Goal: Task Accomplishment & Management: Manage account settings

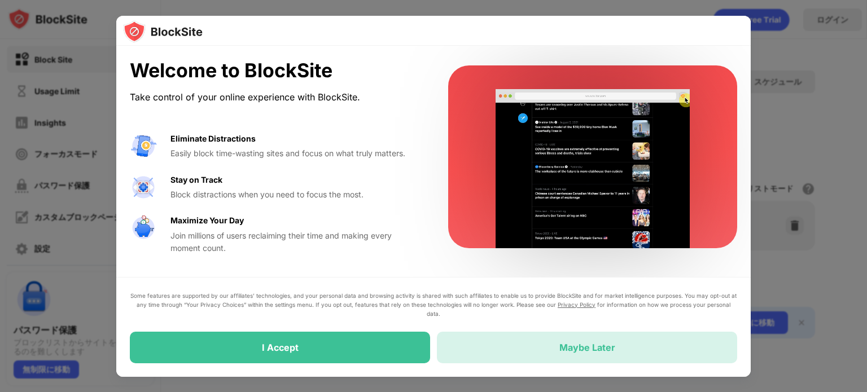
click at [517, 347] on div "Maybe Later" at bounding box center [587, 348] width 300 height 32
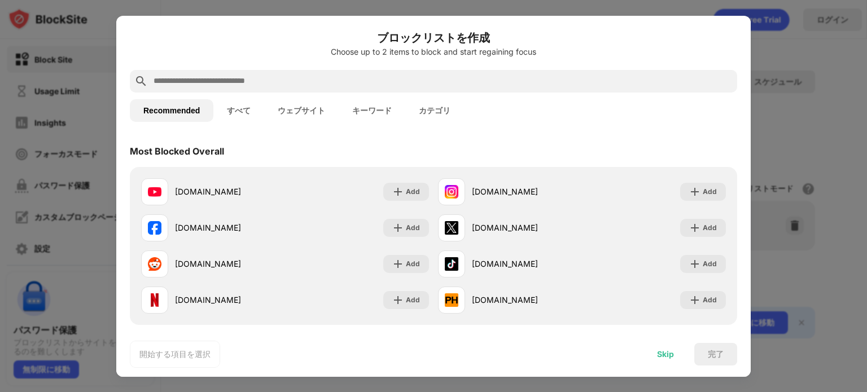
click at [680, 354] on div "Skip" at bounding box center [666, 354] width 44 height 23
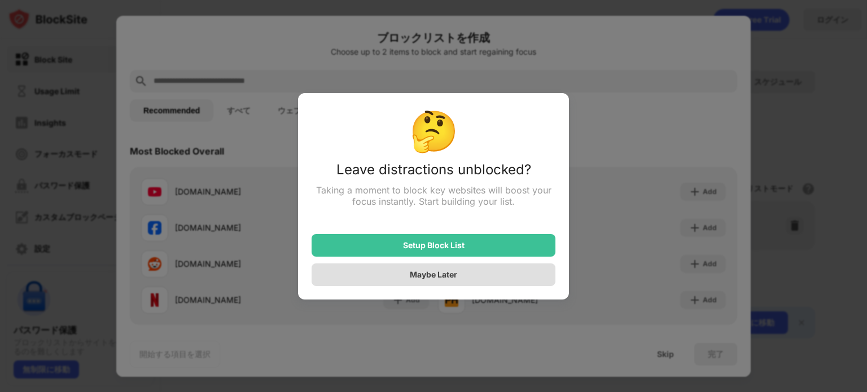
click at [531, 275] on div "Maybe Later" at bounding box center [434, 275] width 244 height 23
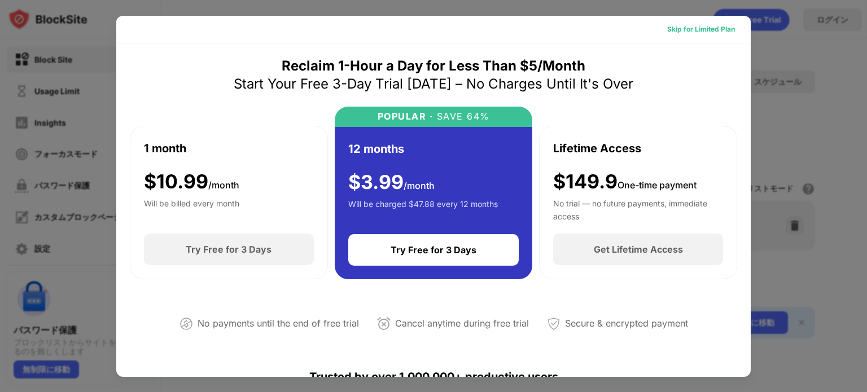
click at [708, 31] on div "Skip for Limited Plan" at bounding box center [701, 29] width 68 height 11
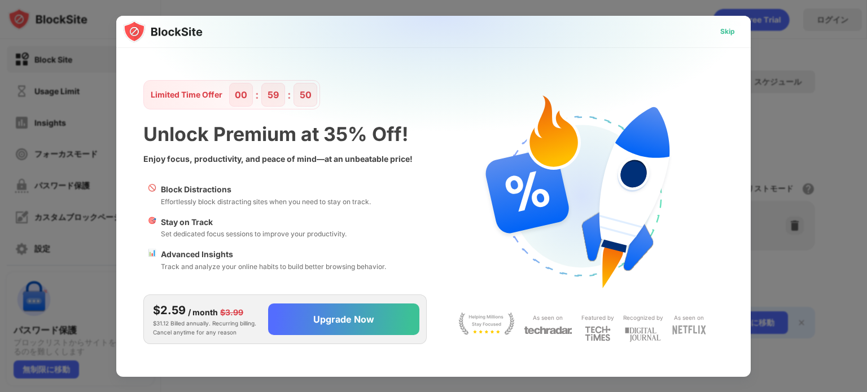
click at [726, 27] on div "Skip" at bounding box center [728, 31] width 15 height 11
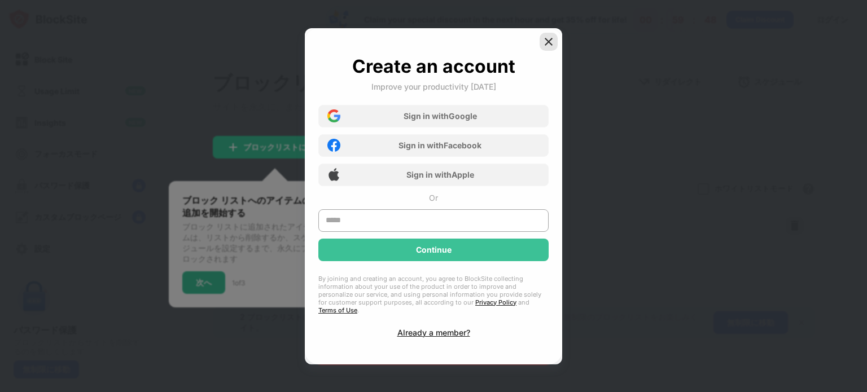
click at [552, 43] on img at bounding box center [548, 41] width 11 height 11
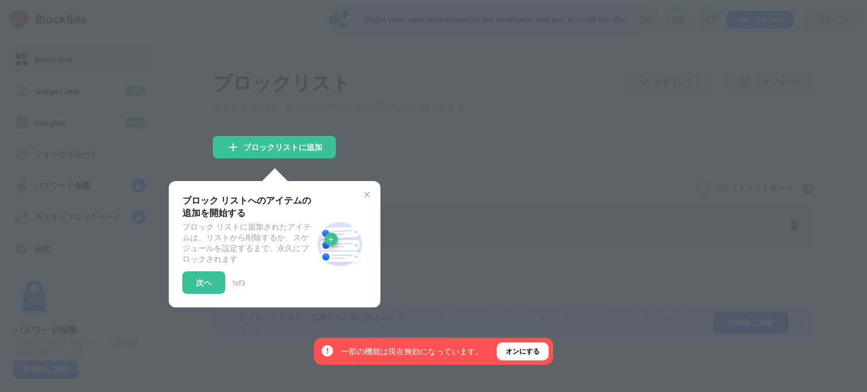
click at [355, 137] on div at bounding box center [433, 196] width 867 height 392
click at [325, 151] on div "ブロックリストに追加" at bounding box center [274, 147] width 123 height 23
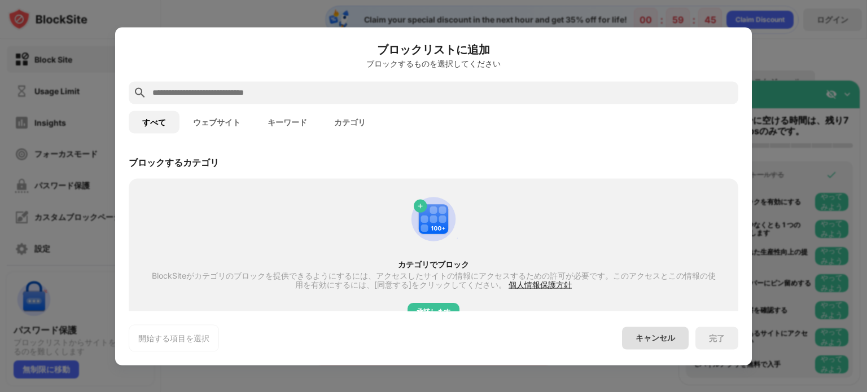
click at [682, 339] on div "キャンセル" at bounding box center [655, 338] width 67 height 23
